Goal: Task Accomplishment & Management: Manage account settings

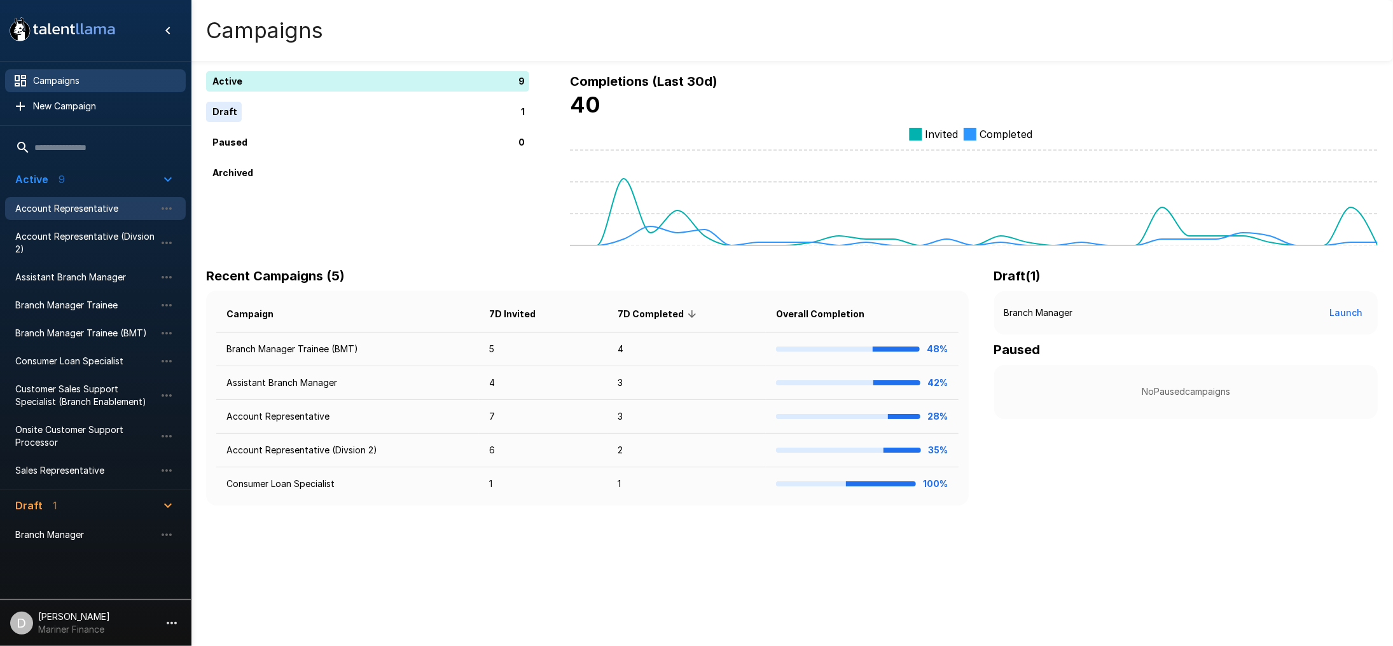
click at [97, 206] on span "Account Representative" at bounding box center [85, 208] width 140 height 13
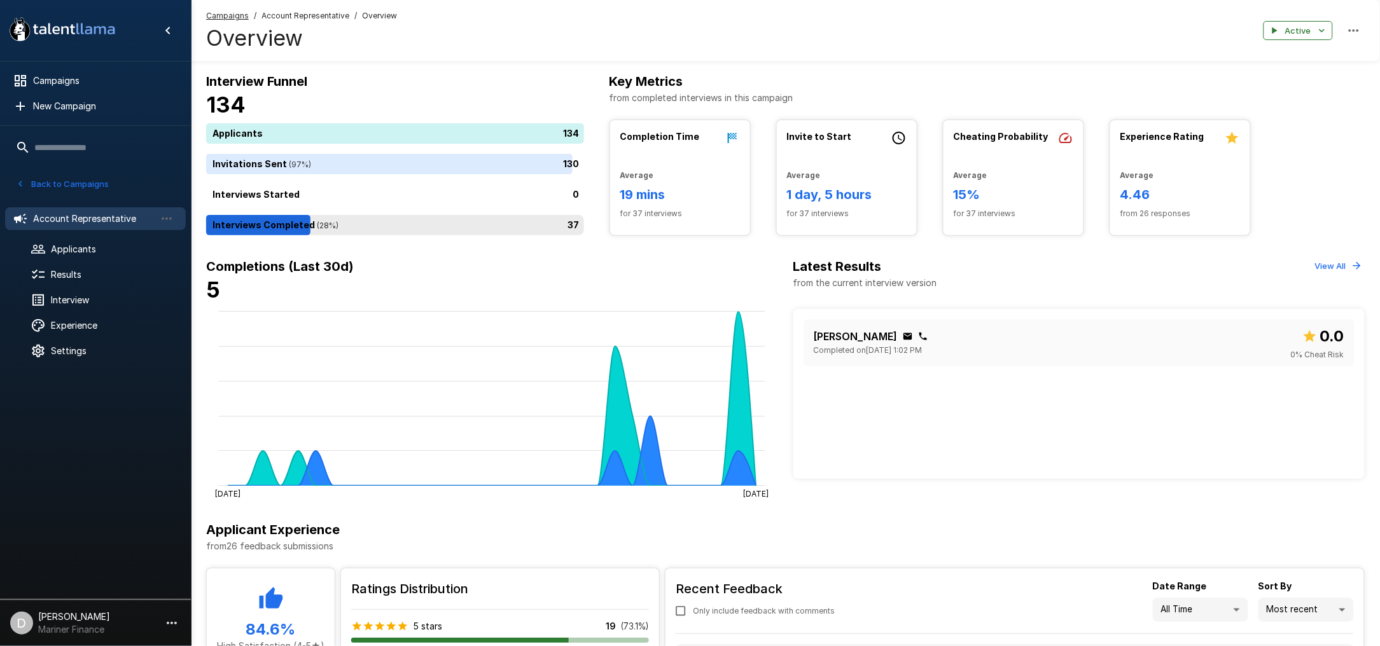
click at [489, 225] on div "37" at bounding box center [397, 225] width 383 height 20
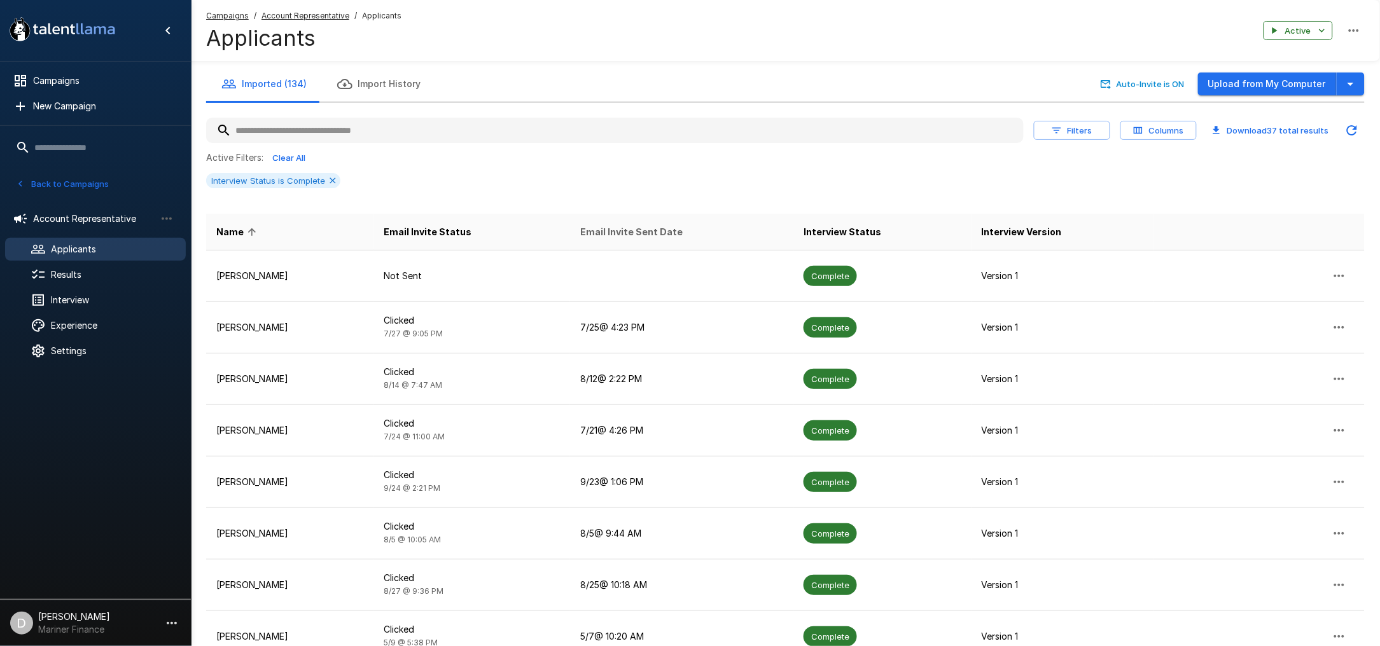
click at [637, 237] on span "Email Invite Sent Date" at bounding box center [631, 232] width 102 height 15
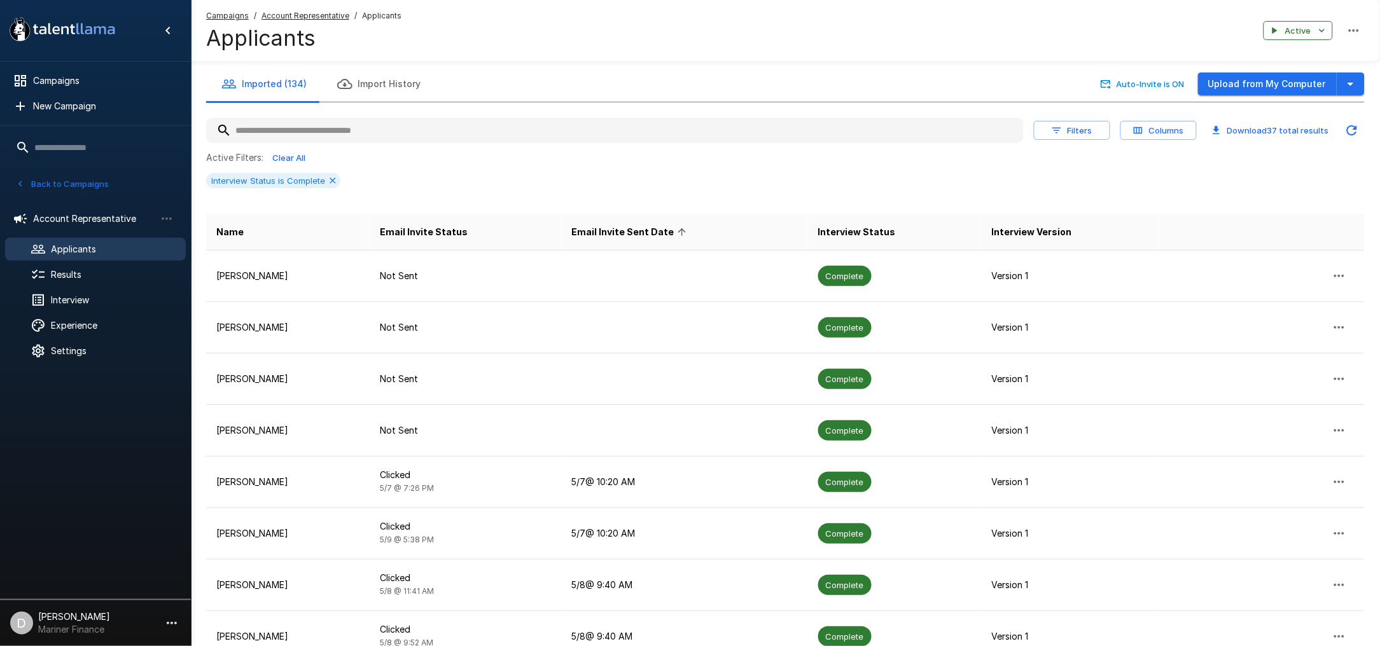
click at [637, 237] on span "Email Invite Sent Date" at bounding box center [630, 232] width 119 height 15
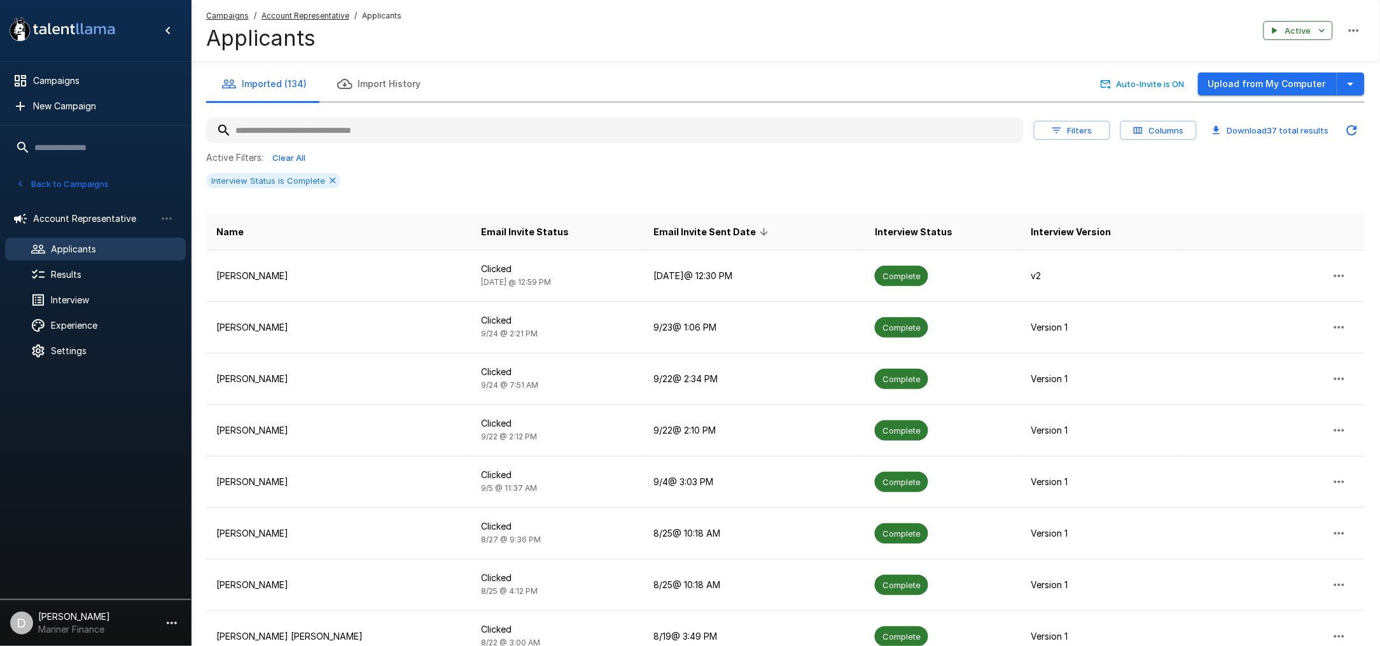
click at [75, 182] on button "Back to Campaigns" at bounding box center [62, 184] width 99 height 20
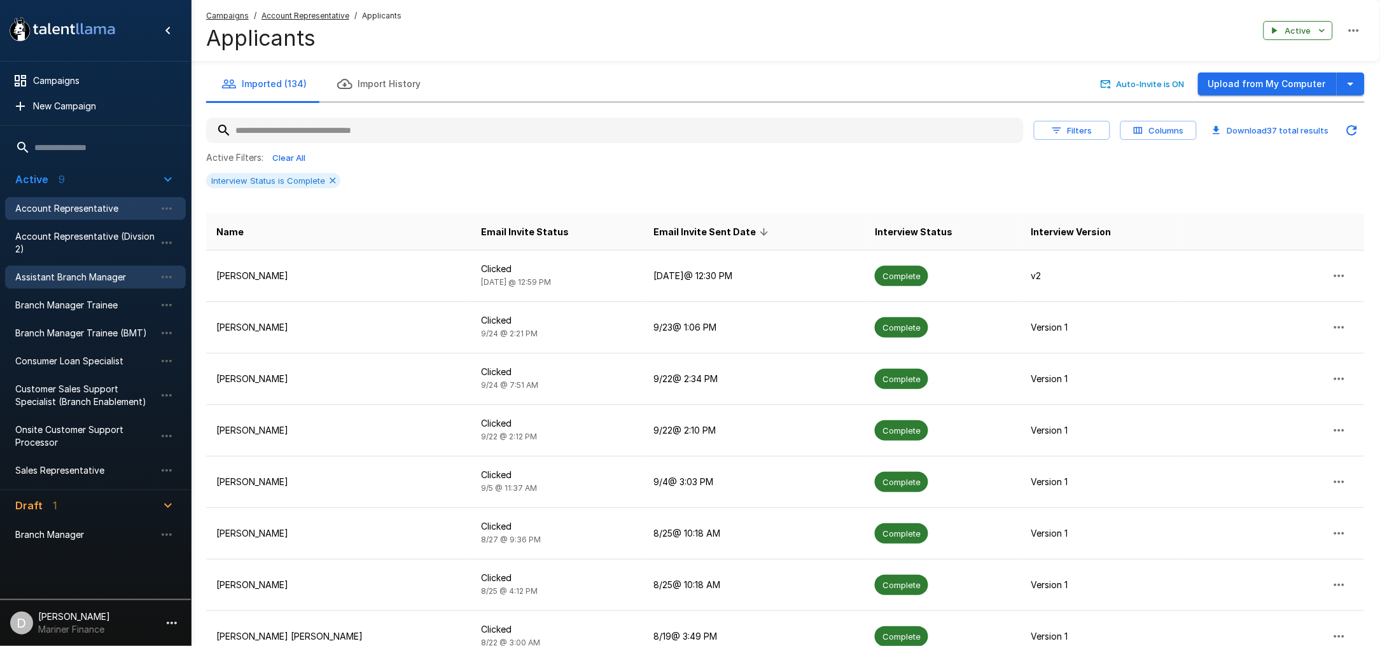
click at [88, 279] on span "Assistant Branch Manager" at bounding box center [85, 277] width 140 height 13
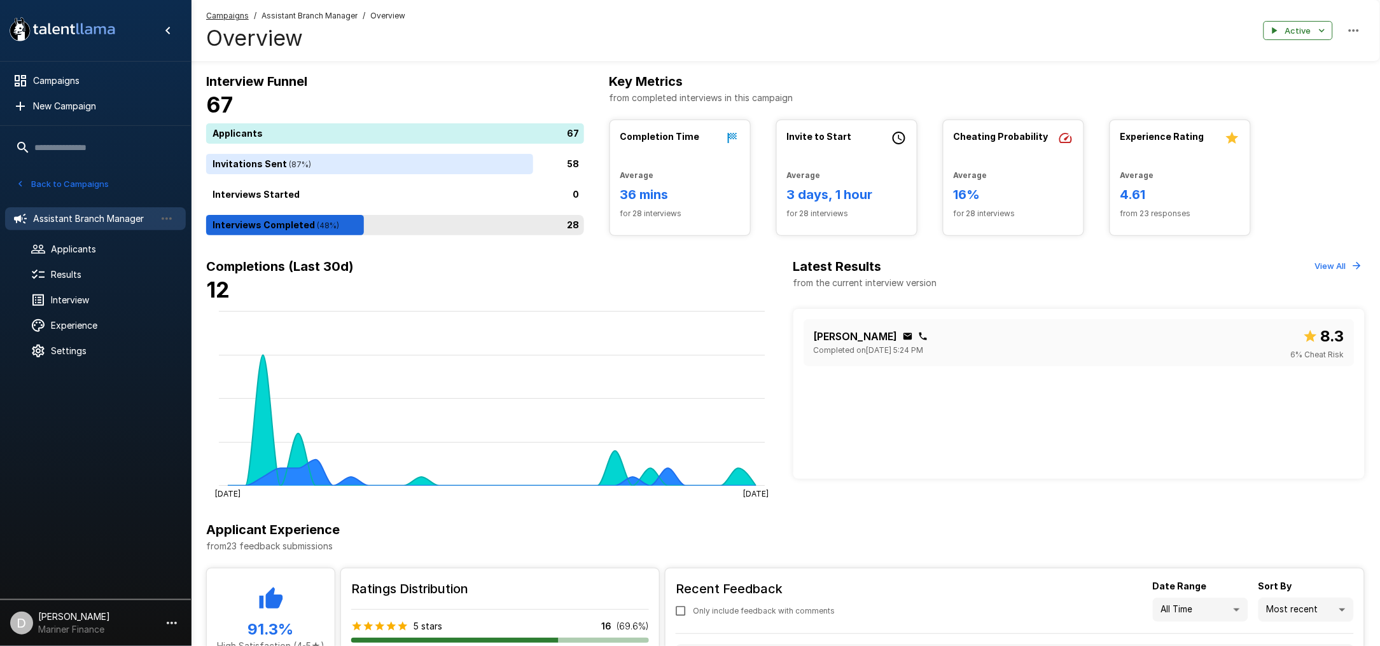
click at [458, 232] on div "28" at bounding box center [397, 225] width 383 height 20
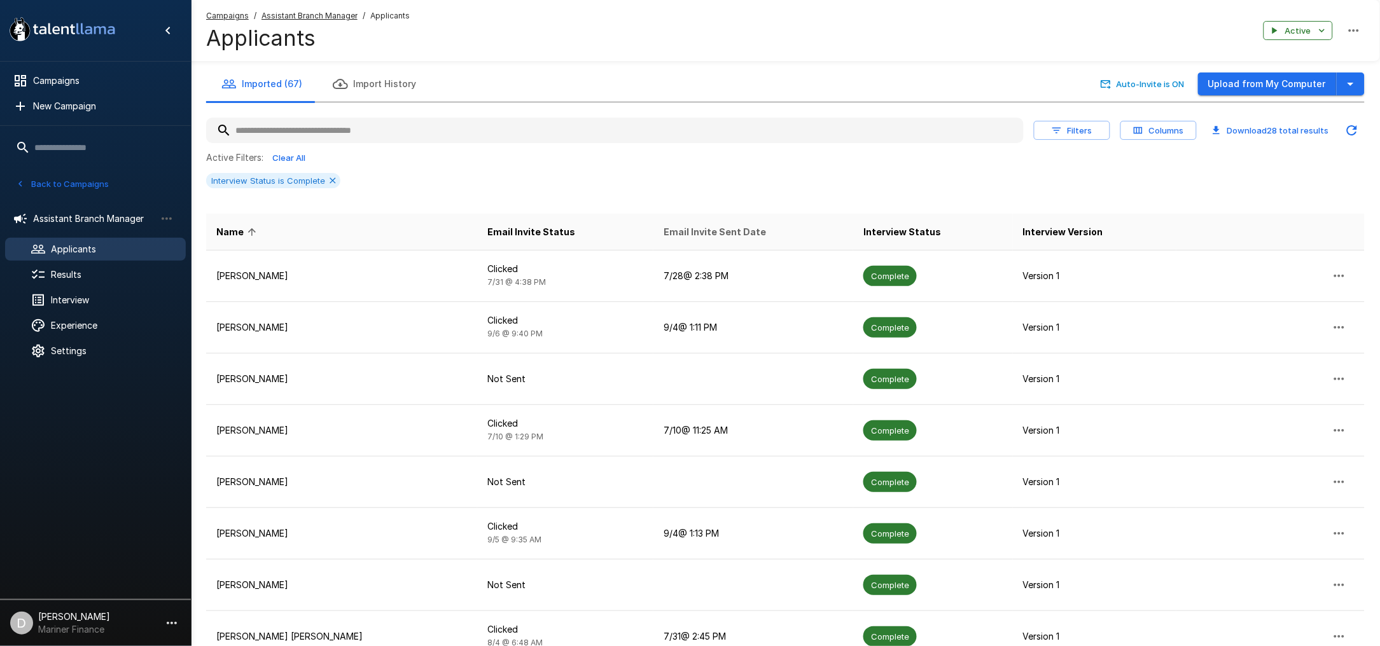
click at [684, 226] on span "Email Invite Sent Date" at bounding box center [715, 232] width 102 height 15
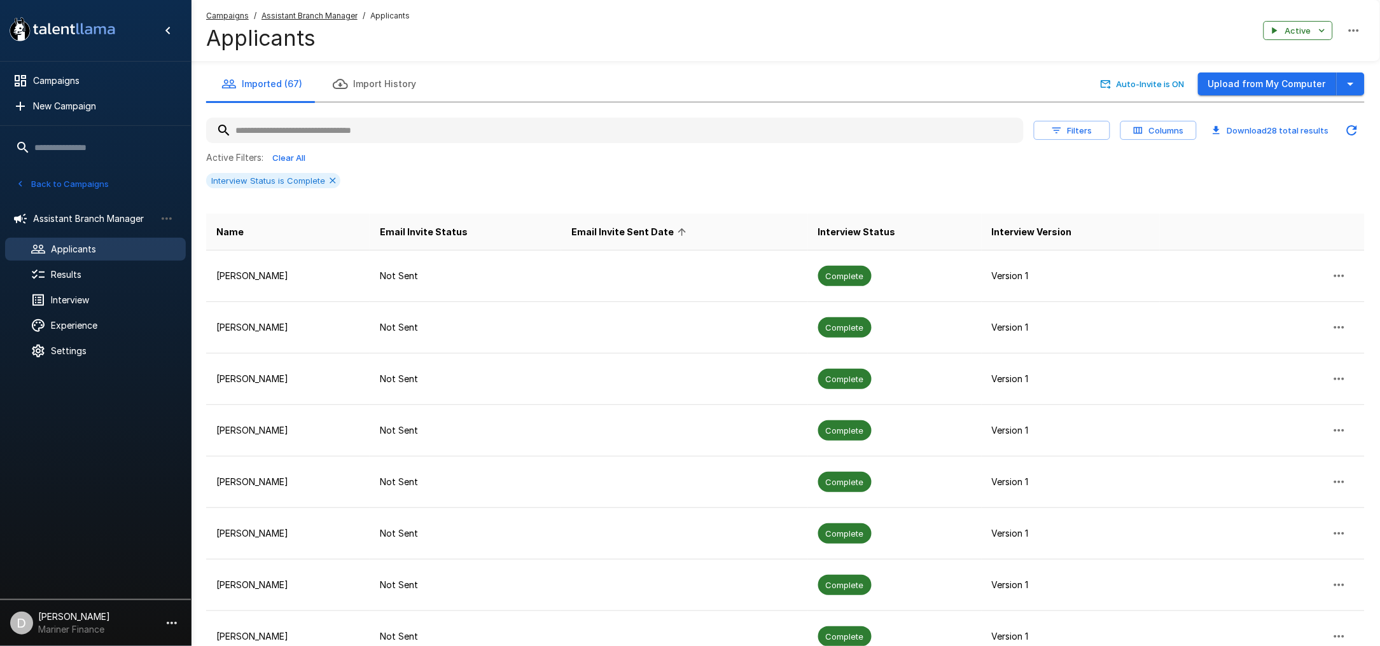
click at [625, 229] on span "Email Invite Sent Date" at bounding box center [630, 232] width 119 height 15
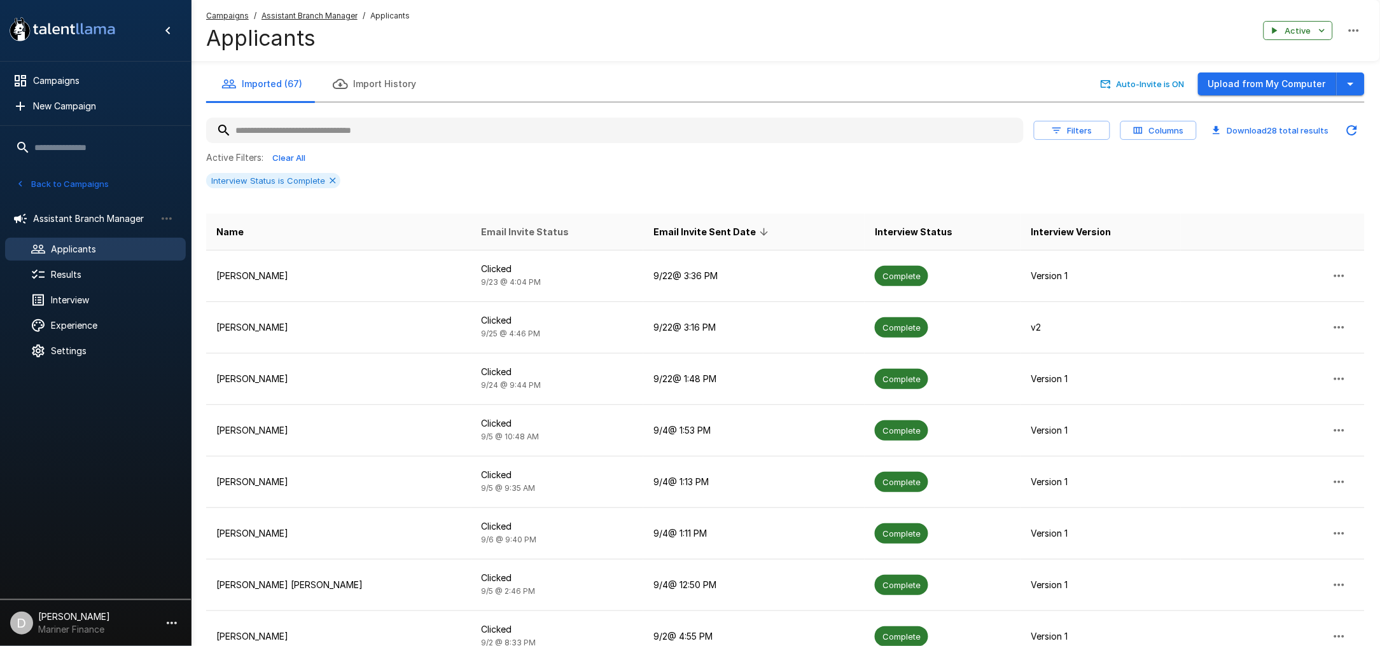
click at [482, 227] on span "Email Invite Status" at bounding box center [526, 232] width 88 height 15
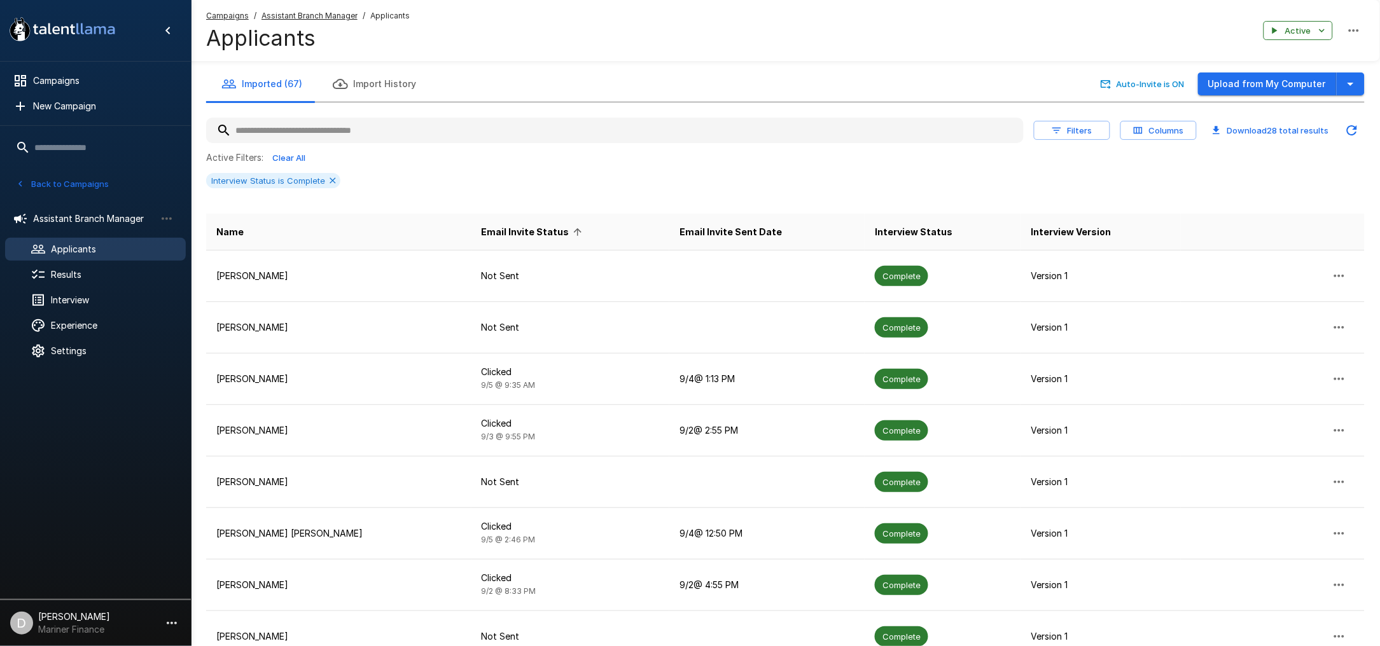
click at [482, 232] on span "Email Invite Status" at bounding box center [534, 232] width 104 height 15
click at [482, 230] on span "Email Invite Status" at bounding box center [534, 232] width 104 height 15
click at [1031, 230] on span "Interview Version" at bounding box center [1071, 232] width 80 height 15
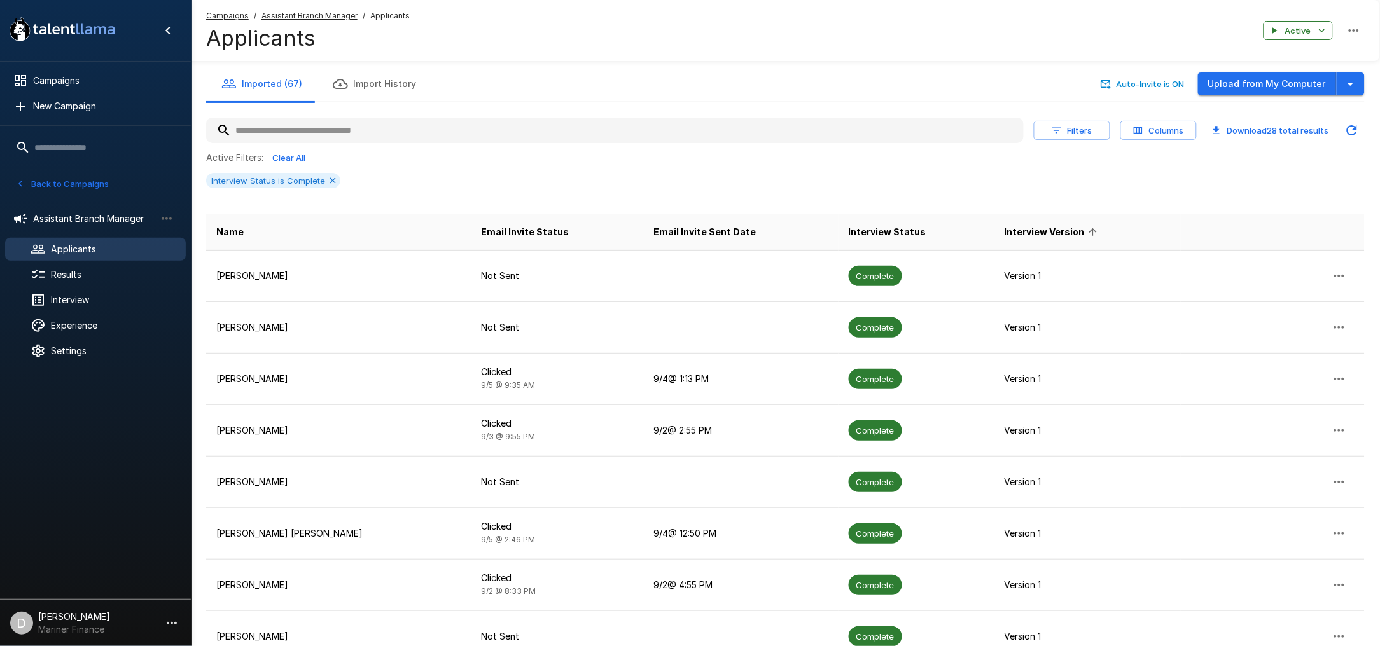
click at [1005, 230] on span "Interview Version" at bounding box center [1053, 232] width 97 height 15
click at [328, 180] on icon at bounding box center [333, 181] width 10 height 10
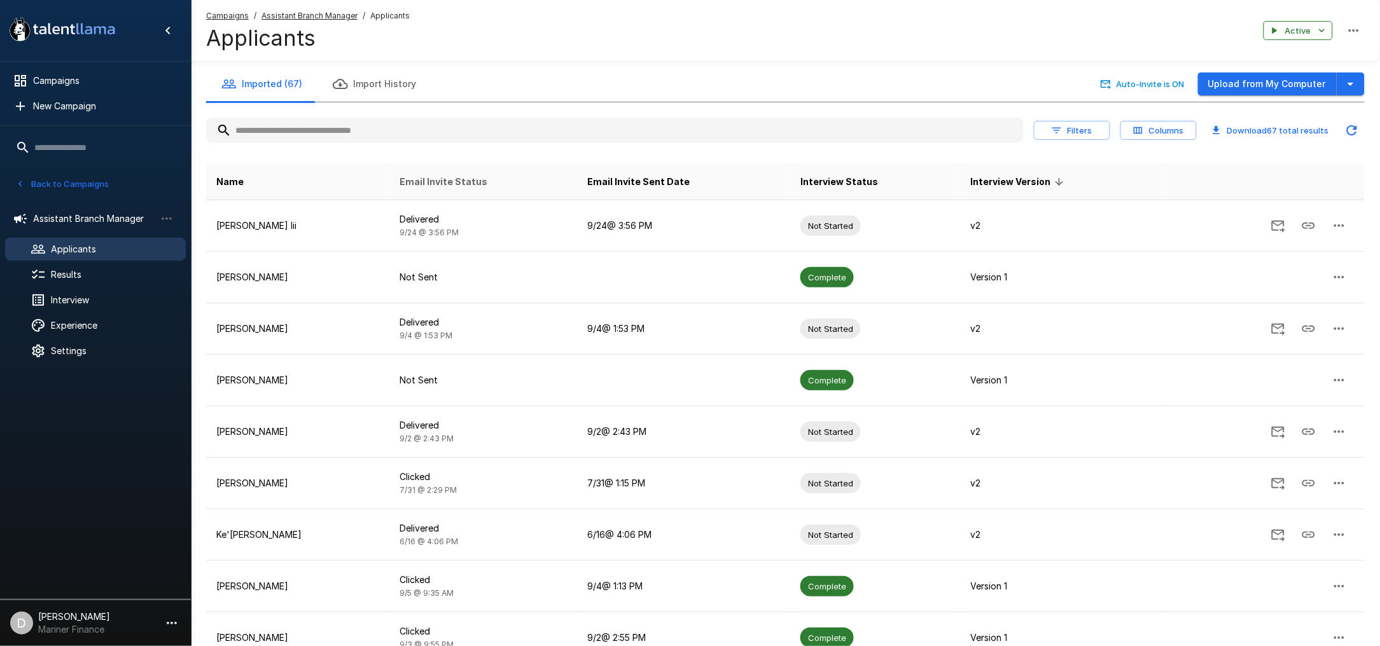
click at [455, 177] on span "Email Invite Status" at bounding box center [444, 181] width 88 height 15
